Goal: Information Seeking & Learning: Understand process/instructions

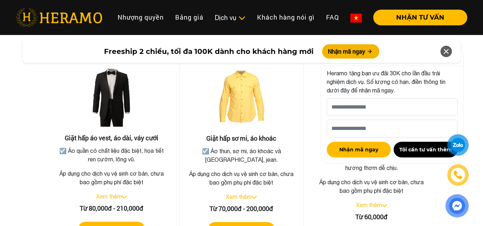
scroll to position [1322, 0]
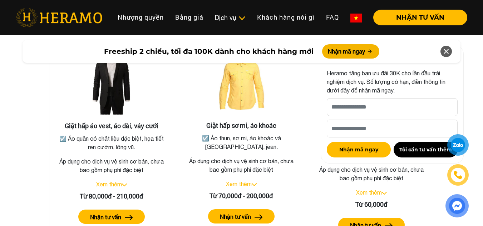
click at [122, 210] on button "Nhận tư vấn" at bounding box center [111, 217] width 67 height 14
click at [115, 181] on link "Xem thêm" at bounding box center [109, 184] width 26 height 6
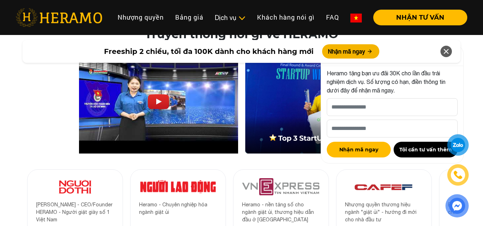
scroll to position [2358, 0]
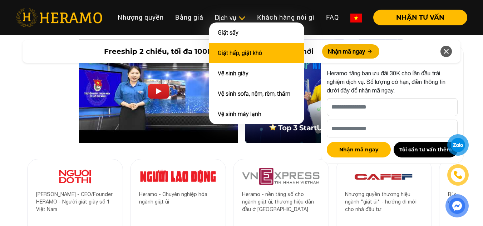
click at [237, 50] on link "Giặt hấp, giặt khô" at bounding box center [240, 53] width 44 height 7
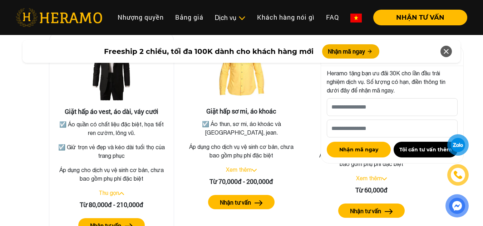
scroll to position [1337, 0]
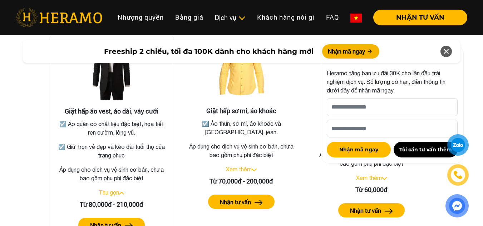
click at [116, 190] on link "Thu gọn" at bounding box center [109, 193] width 20 height 6
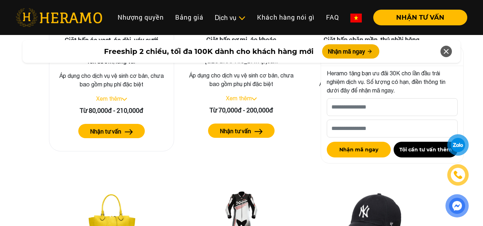
scroll to position [1409, 0]
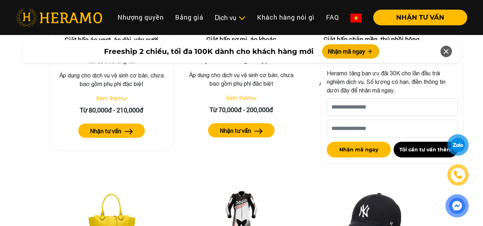
click at [128, 129] on img at bounding box center [129, 131] width 8 height 5
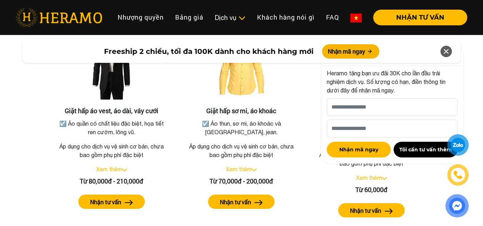
scroll to position [1336, 0]
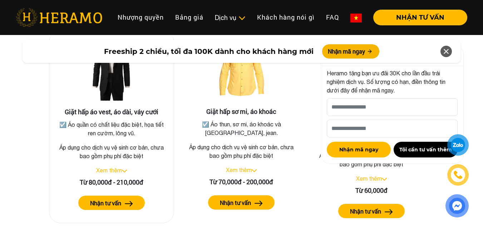
click at [117, 167] on link "Xem thêm" at bounding box center [109, 170] width 26 height 6
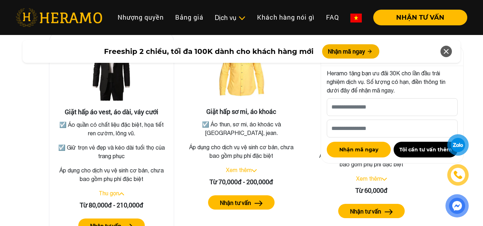
drag, startPoint x: 67, startPoint y: 113, endPoint x: 154, endPoint y: 121, distance: 87.6
click at [154, 121] on p "☑️ Áo quần có chất liệu đặc biệt, họa tiết ren cườm, lông vũ." at bounding box center [111, 129] width 110 height 17
drag, startPoint x: 78, startPoint y: 136, endPoint x: 115, endPoint y: 149, distance: 39.9
click at [115, 149] on p "☑️ Giữ trọn vẻ đẹp và kéo dài tuổi thọ của trang phục" at bounding box center [111, 151] width 110 height 17
click at [123, 166] on p "Áp dụng cho dịch vụ vệ sinh cơ bản, chưa bao gồm phụ phí đặc biệt" at bounding box center [111, 174] width 113 height 17
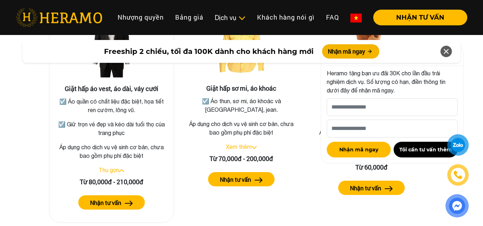
scroll to position [1372, 0]
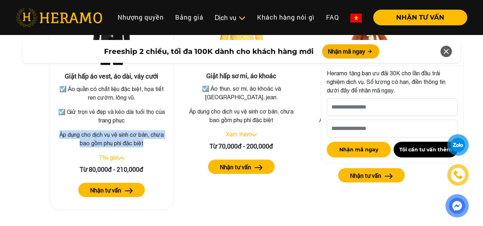
drag, startPoint x: 59, startPoint y: 122, endPoint x: 164, endPoint y: 131, distance: 106.3
click at [164, 131] on p "Áp dụng cho dịch vụ vệ sinh cơ bản, chưa bao gồm phụ phí đặc biệt" at bounding box center [111, 139] width 113 height 17
